Goal: Task Accomplishment & Management: Manage account settings

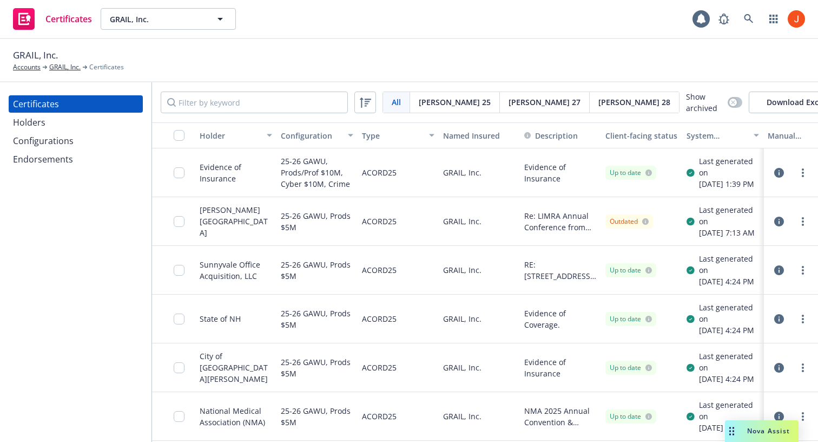
click at [497, 47] on div "GRAIL, Inc. Accounts GRAIL, Inc. Certificates" at bounding box center [409, 60] width 818 height 43
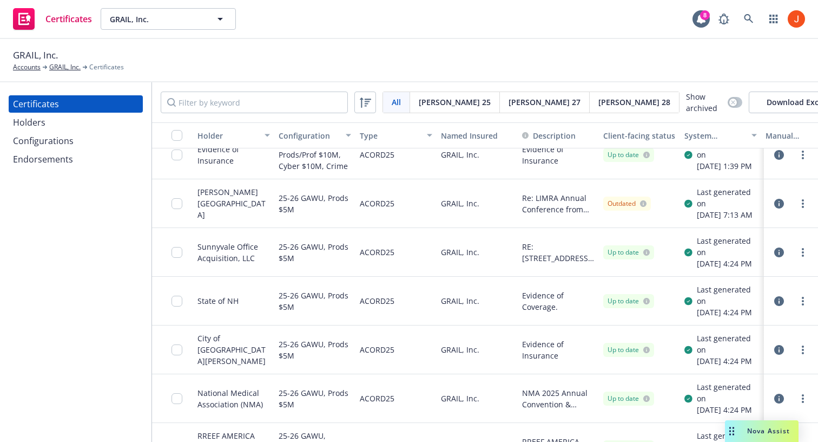
scroll to position [0, 5]
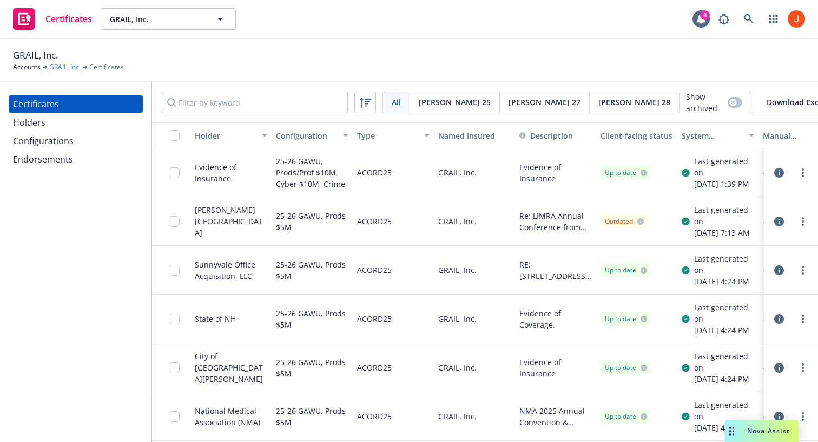
click at [56, 64] on link "GRAIL, Inc." at bounding box center [64, 67] width 31 height 10
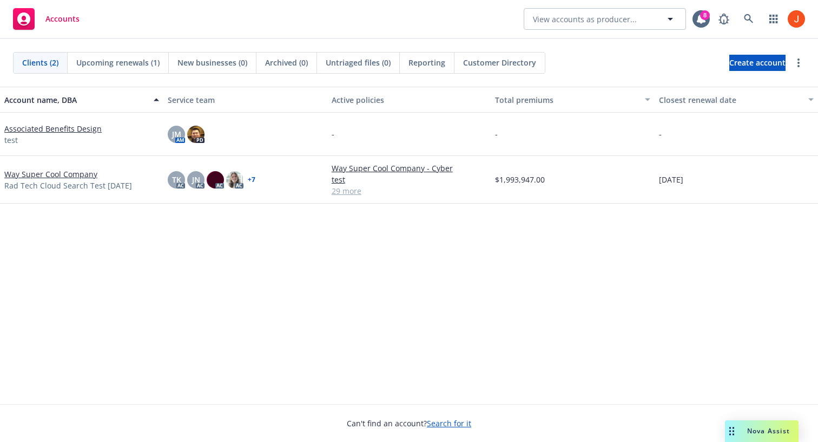
click at [58, 174] on link "Way Super Cool Company" at bounding box center [50, 173] width 93 height 11
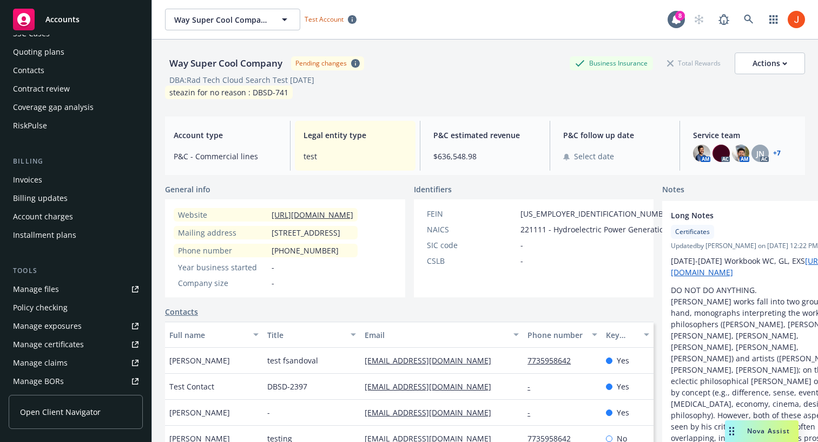
scroll to position [306, 0]
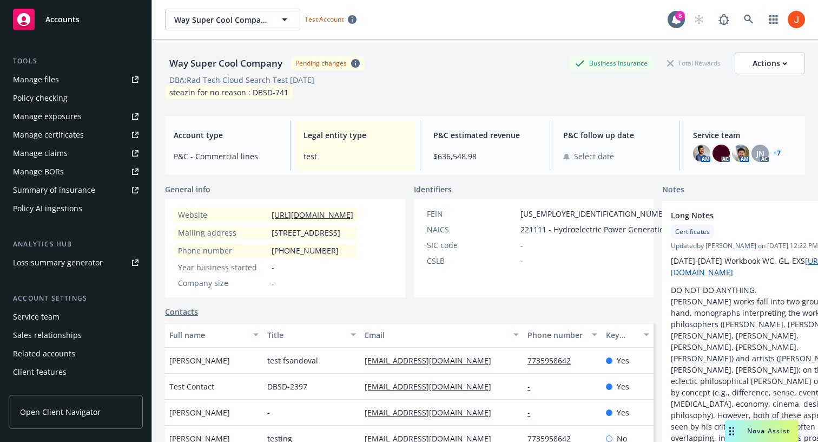
click at [61, 140] on div "Manage certificates" at bounding box center [48, 134] width 71 height 17
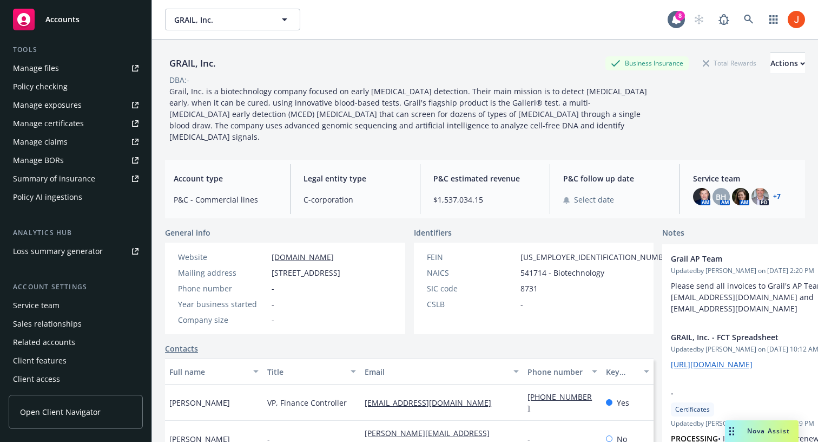
scroll to position [300, 0]
click at [63, 305] on div "Service team" at bounding box center [76, 303] width 126 height 17
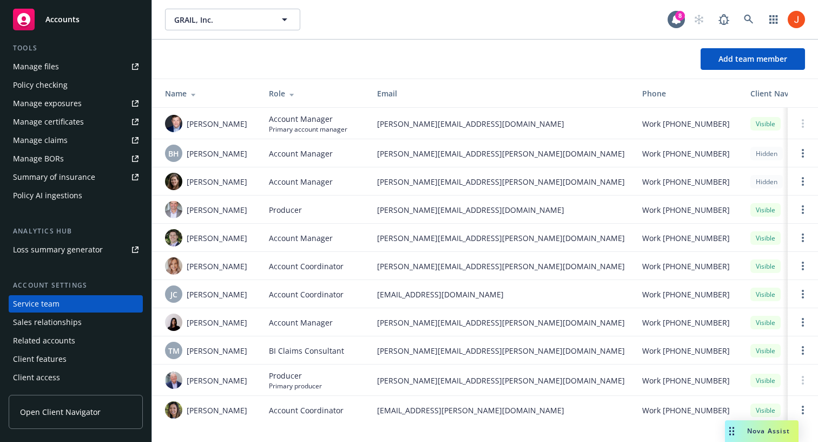
click at [425, 55] on div "Add team member" at bounding box center [485, 59] width 666 height 22
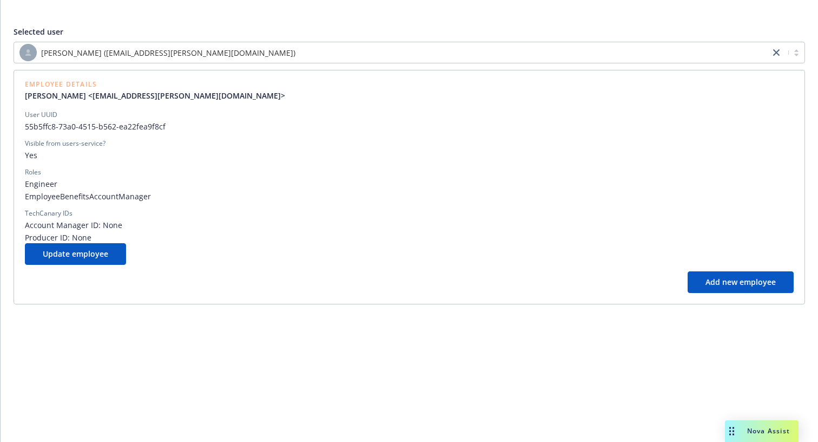
click at [578, 126] on span "55b5ffc8-73a0-4515-b562-ea22fea9f8cf" at bounding box center [409, 126] width 769 height 11
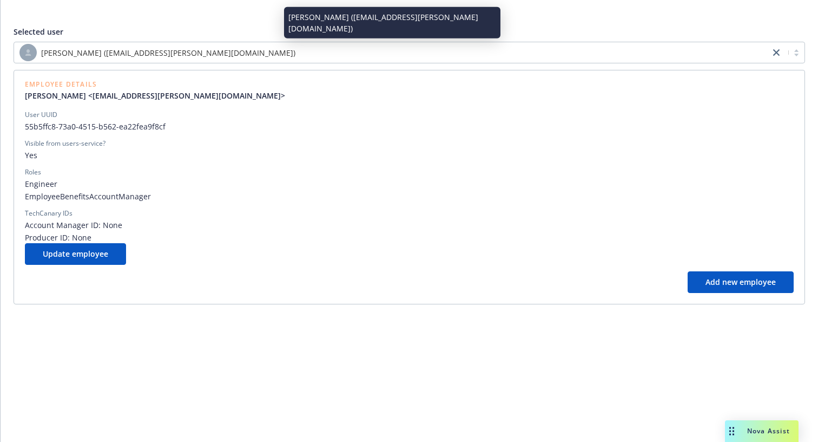
click at [293, 58] on div "Jerico Manalo (jerico.manalo@newfront.com)" at bounding box center [391, 52] width 745 height 17
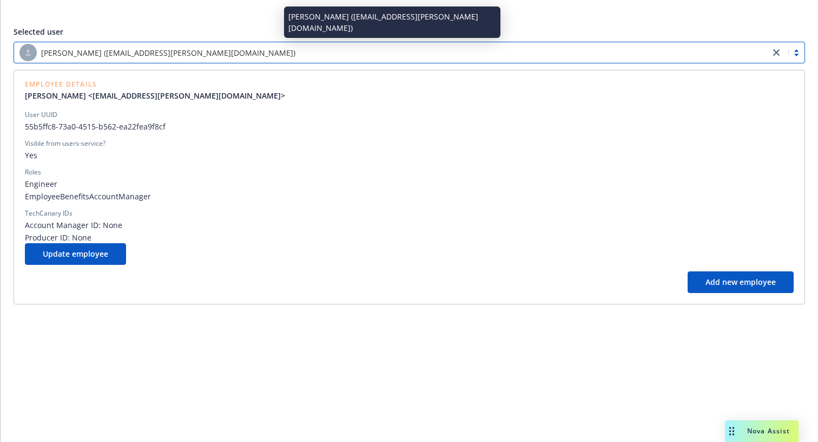
click at [292, 53] on div "Jerico Manalo (jerico.manalo@newfront.com)" at bounding box center [391, 52] width 745 height 17
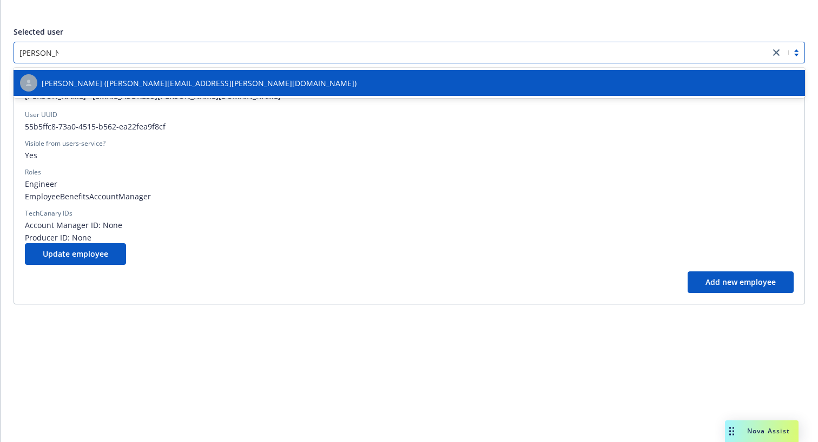
type input "amanda ba"
click at [251, 83] on div "Amanda Bauer (amanda.bauer@newfront.com)" at bounding box center [409, 82] width 779 height 17
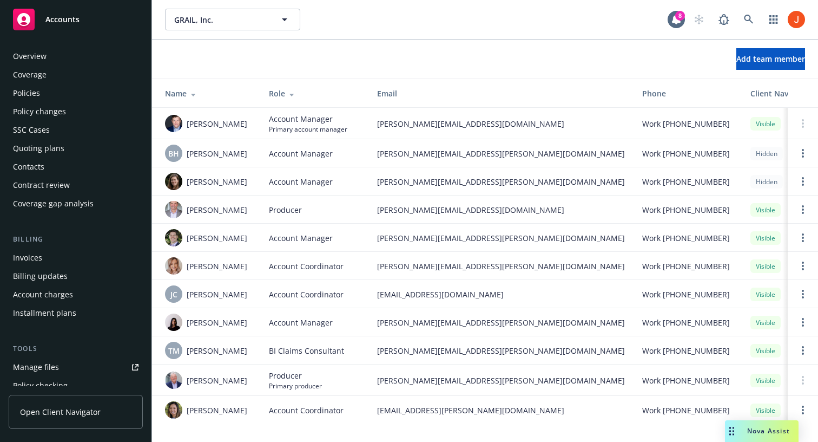
scroll to position [300, 0]
